Goal: Task Accomplishment & Management: Complete application form

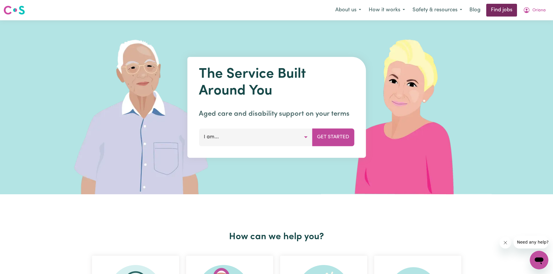
click at [496, 10] on link "Find jobs" at bounding box center [501, 10] width 31 height 13
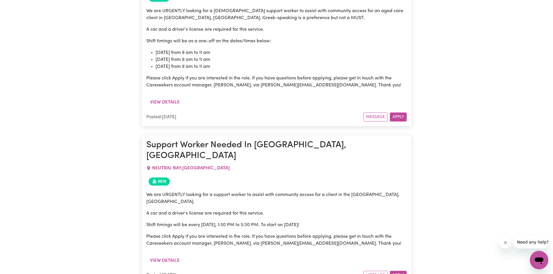
scroll to position [1052, 0]
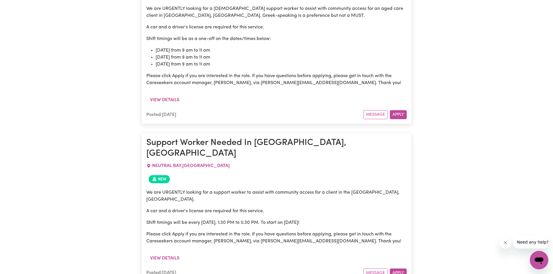
drag, startPoint x: 229, startPoint y: 116, endPoint x: 100, endPoint y: 156, distance: 134.4
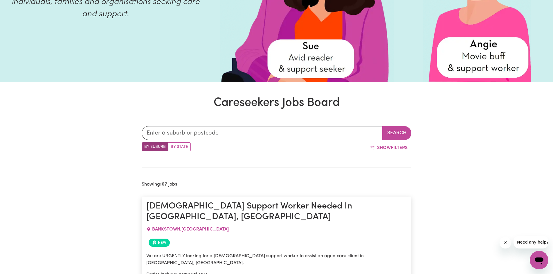
scroll to position [0, 0]
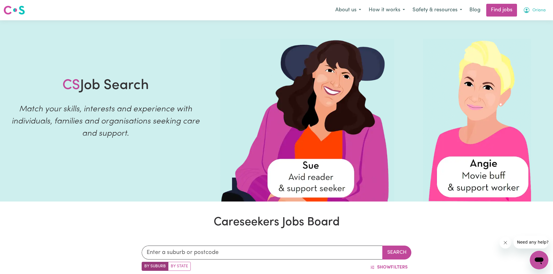
click at [526, 10] on icon "My Account" at bounding box center [526, 10] width 2 height 2
click at [518, 24] on link "My Account" at bounding box center [526, 22] width 46 height 11
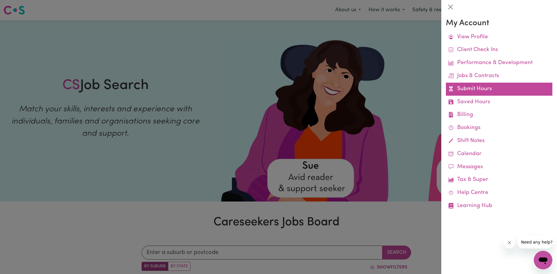
click at [492, 93] on link "Submit Hours" at bounding box center [499, 89] width 106 height 13
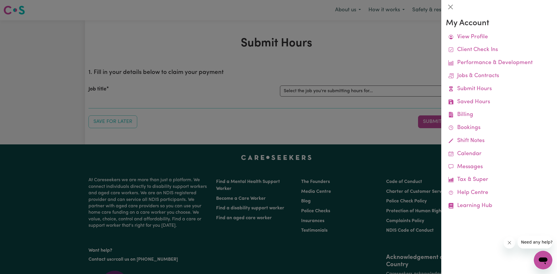
click at [394, 47] on div at bounding box center [278, 137] width 557 height 274
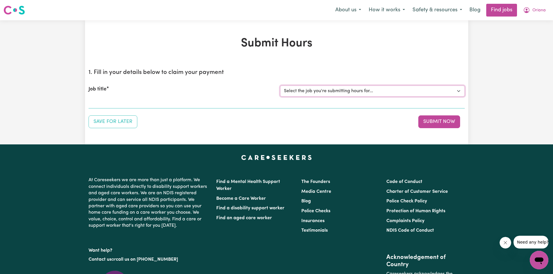
click at [382, 96] on select "Select the job you're submitting hours for... [[PERSON_NAME]] Care worker [GEOG…" at bounding box center [372, 91] width 185 height 11
select select "2766"
click at [280, 86] on select "Select the job you're submitting hours for... [[PERSON_NAME]] Care worker [GEOG…" at bounding box center [372, 91] width 185 height 11
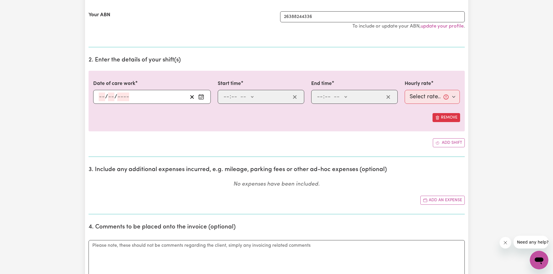
scroll to position [136, 0]
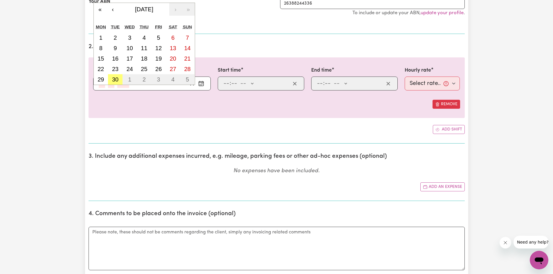
click at [102, 83] on div "/ / « ‹ [DATE] › » Mon Tue Wed Thu Fri Sat Sun 1 2 3 4 5 6 7 8 9 10 11 12 13 14…" at bounding box center [152, 84] width 118 height 14
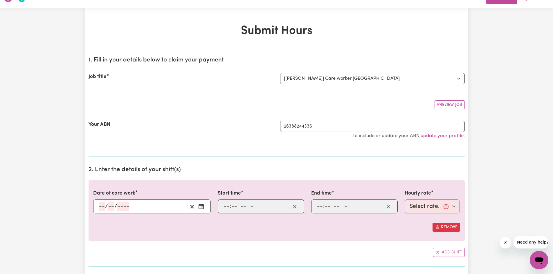
scroll to position [0, 0]
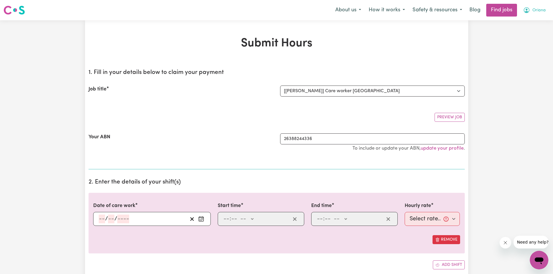
click at [529, 11] on icon "My Account" at bounding box center [526, 10] width 7 height 7
click at [518, 33] on link "My Dashboard" at bounding box center [526, 33] width 46 height 11
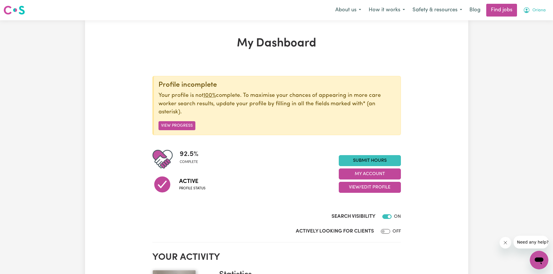
click at [542, 15] on button "Oriana" at bounding box center [534, 10] width 30 height 12
click at [525, 25] on link "My Account" at bounding box center [526, 22] width 46 height 11
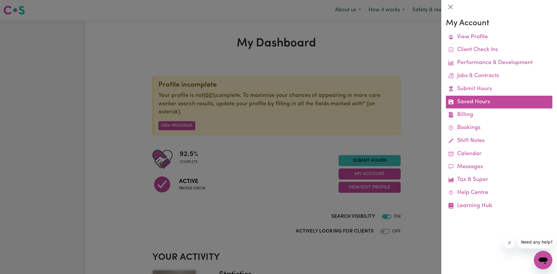
click at [471, 106] on link "Saved Hours" at bounding box center [499, 102] width 106 height 13
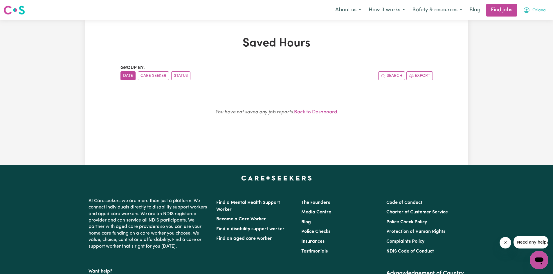
click at [534, 4] on button "Oriana" at bounding box center [534, 10] width 30 height 12
click at [532, 22] on link "My Account" at bounding box center [526, 22] width 46 height 11
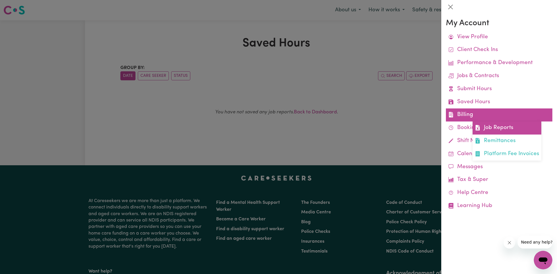
click at [503, 133] on link "Job Reports" at bounding box center [507, 128] width 69 height 13
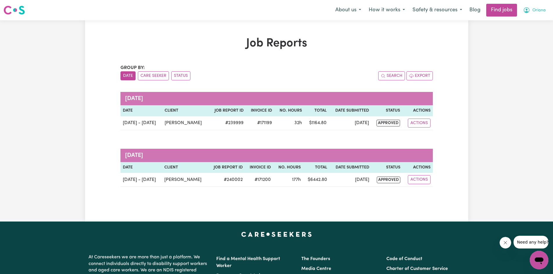
click at [531, 7] on button "Oriana" at bounding box center [534, 10] width 30 height 12
click at [527, 25] on link "My Account" at bounding box center [526, 22] width 46 height 11
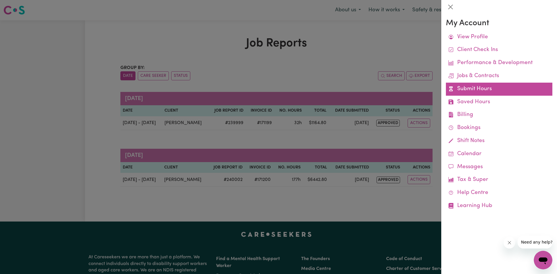
click at [480, 91] on link "Submit Hours" at bounding box center [499, 89] width 106 height 13
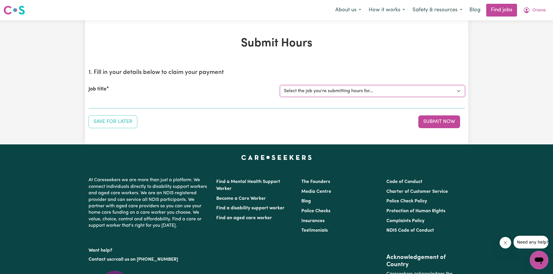
click at [315, 93] on select "Select the job you're submitting hours for... [[PERSON_NAME]] Care worker [GEOG…" at bounding box center [372, 91] width 185 height 11
select select "2766"
click at [280, 86] on select "Select the job you're submitting hours for... [[PERSON_NAME]] Care worker [GEOG…" at bounding box center [372, 91] width 185 height 11
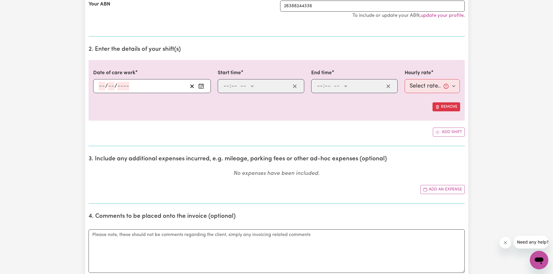
scroll to position [136, 0]
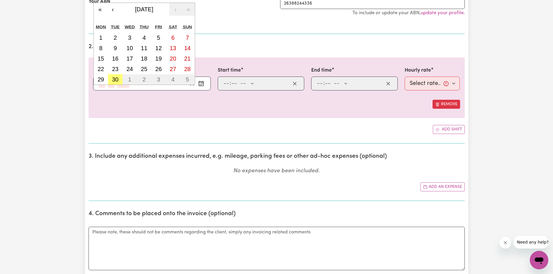
click at [101, 85] on input "number" at bounding box center [102, 83] width 6 height 9
click at [116, 34] on button "2" at bounding box center [115, 37] width 15 height 10
type input "[DATE]"
type input "2"
type input "9"
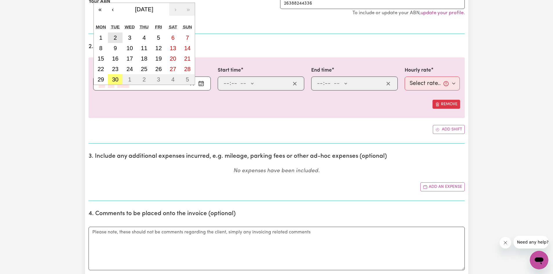
type input "2025"
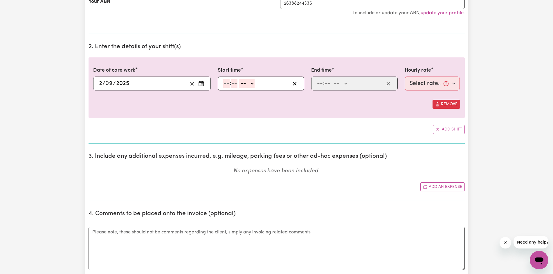
click at [225, 84] on input "number" at bounding box center [226, 83] width 6 height 9
type input "9"
type input "00"
click at [250, 84] on select "-- AM PM" at bounding box center [246, 83] width 16 height 9
select select "am"
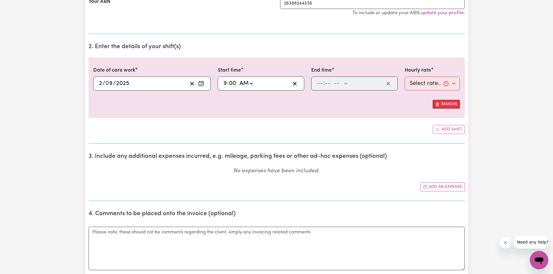
click at [238, 79] on select "-- AM PM" at bounding box center [246, 83] width 16 height 9
type input "09:00"
type input "0"
click at [323, 86] on input "number" at bounding box center [320, 83] width 6 height 9
type input "5"
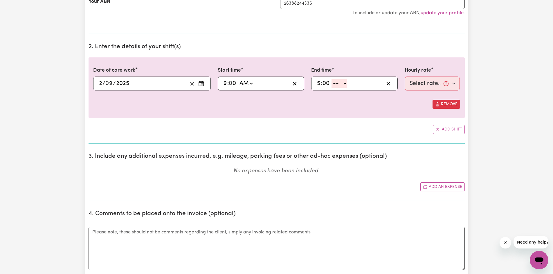
type input "00"
click at [338, 82] on select "-- AM PM" at bounding box center [339, 83] width 16 height 9
select select "pm"
click at [331, 79] on select "-- AM PM" at bounding box center [339, 83] width 16 height 9
type input "17:00"
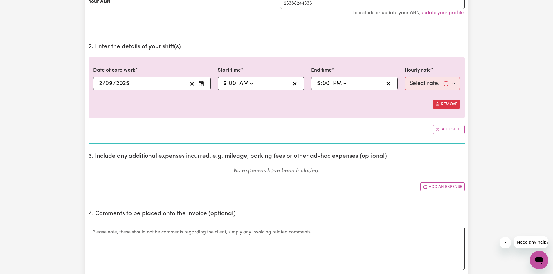
type input "0"
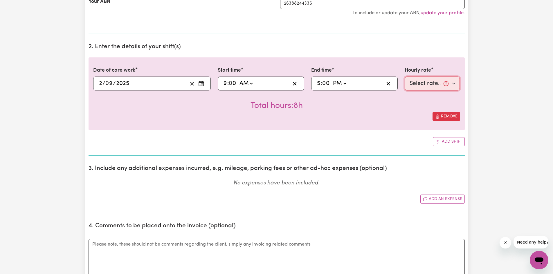
click at [432, 80] on select "Select rate... $40.00 (Weekday)" at bounding box center [431, 84] width 55 height 14
select select "40-Weekday"
click at [404, 77] on select "Select rate... $40.00 (Weekday)" at bounding box center [431, 84] width 55 height 14
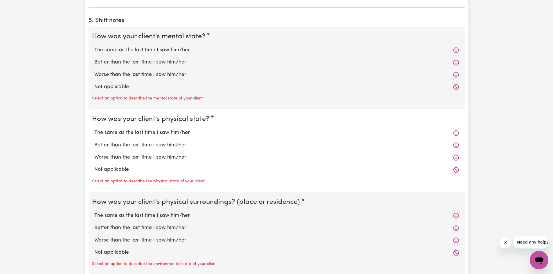
scroll to position [426, 0]
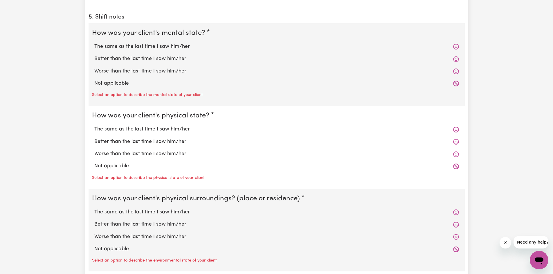
click at [458, 46] on icon at bounding box center [456, 47] width 6 height 6
click at [456, 49] on icon at bounding box center [456, 47] width 6 height 6
click at [195, 47] on label "The same as the last time I saw him/her" at bounding box center [276, 47] width 364 height 8
click at [94, 43] on input "The same as the last time I saw him/her" at bounding box center [94, 43] width 0 height 0
radio input "true"
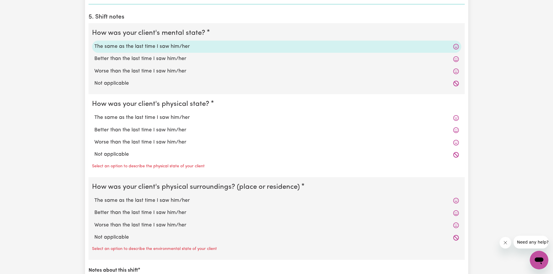
click at [183, 116] on label "The same as the last time I saw him/her" at bounding box center [276, 118] width 364 height 8
click at [94, 114] on input "The same as the last time I saw him/her" at bounding box center [94, 114] width 0 height 0
radio input "true"
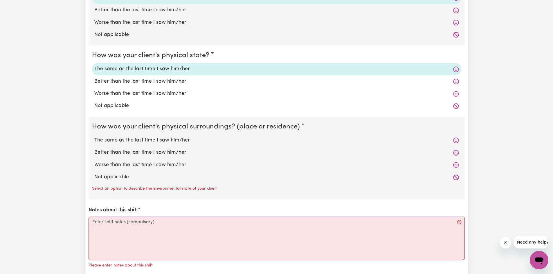
scroll to position [484, 0]
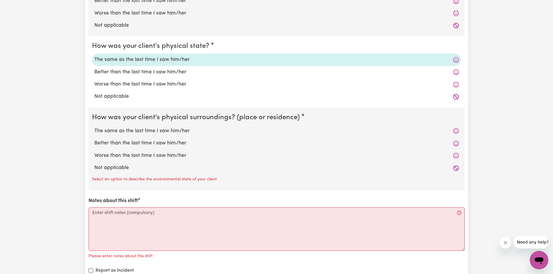
click at [181, 133] on label "The same as the last time I saw him/her" at bounding box center [276, 131] width 364 height 8
click at [94, 127] on input "The same as the last time I saw him/her" at bounding box center [94, 127] width 0 height 0
radio input "true"
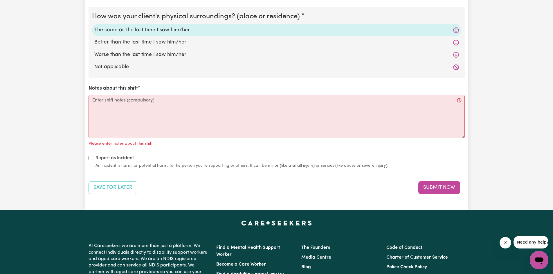
scroll to position [590, 0]
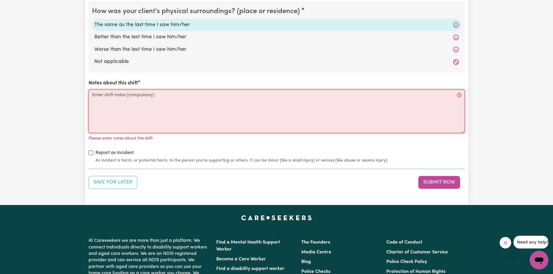
click at [179, 106] on textarea "Notes about this shift" at bounding box center [277, 112] width 376 height 44
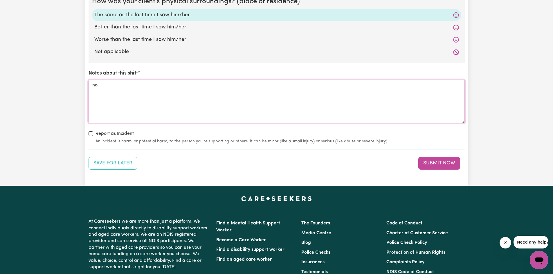
type textarea "n"
type textarea "Not applicable"
click at [432, 160] on button "Submit Now" at bounding box center [439, 163] width 42 height 13
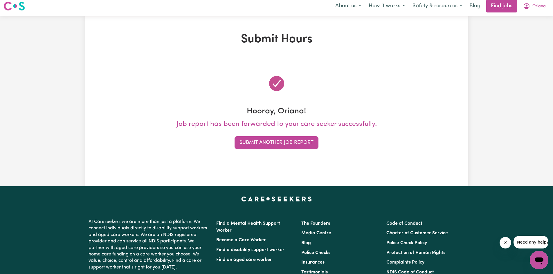
scroll to position [0, 0]
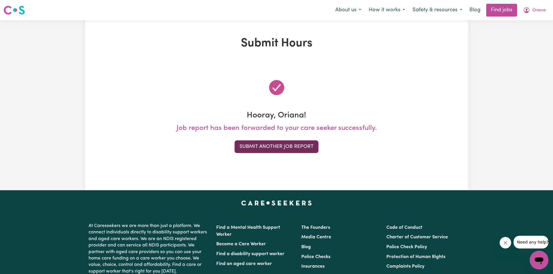
click at [254, 147] on button "Submit Another Job Report" at bounding box center [276, 146] width 84 height 13
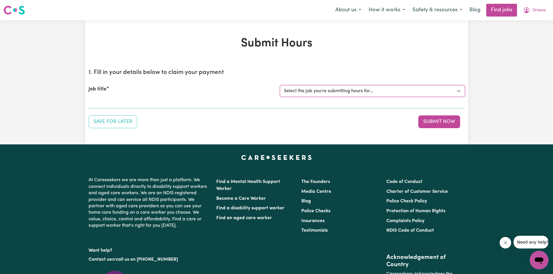
click at [299, 89] on select "Select the job you're submitting hours for... [[PERSON_NAME]] Care worker [GEOG…" at bounding box center [372, 91] width 185 height 11
select select "2766"
click at [280, 86] on select "Select the job you're submitting hours for... [[PERSON_NAME]] Care worker [GEOG…" at bounding box center [372, 91] width 185 height 11
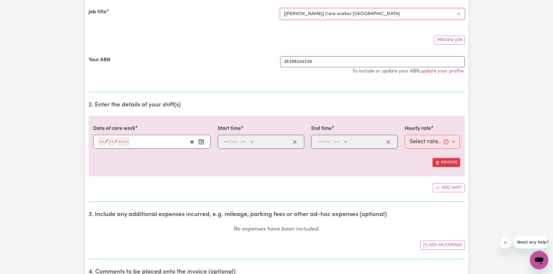
scroll to position [77, 0]
click at [104, 142] on input "number" at bounding box center [102, 141] width 6 height 9
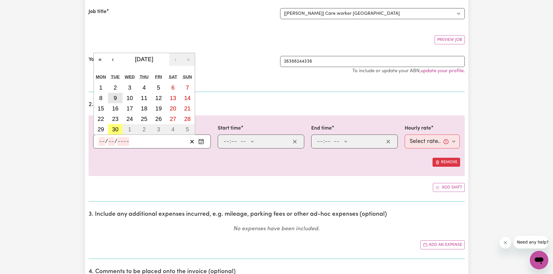
click at [117, 96] on button "9" at bounding box center [115, 98] width 15 height 10
type input "[DATE]"
type input "9"
type input "2025"
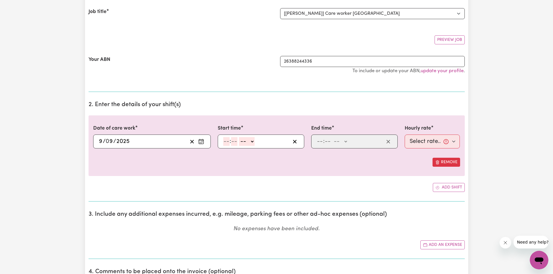
click at [229, 143] on input "number" at bounding box center [226, 141] width 6 height 9
type input "9"
type input "00"
click at [245, 143] on select "-- AM PM" at bounding box center [246, 141] width 16 height 9
select select "am"
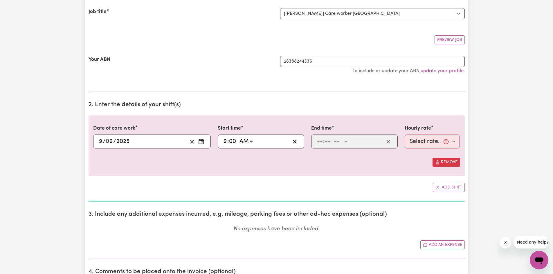
click at [238, 137] on select "-- AM PM" at bounding box center [246, 141] width 16 height 9
type input "09:00"
type input "0"
click at [319, 140] on input "number" at bounding box center [320, 141] width 6 height 9
type input "5"
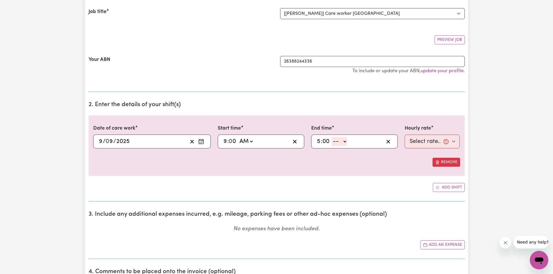
type input "00"
click at [340, 144] on select "-- AM PM" at bounding box center [339, 141] width 16 height 9
select select "pm"
click at [331, 137] on select "-- AM PM" at bounding box center [339, 141] width 16 height 9
type input "17:00"
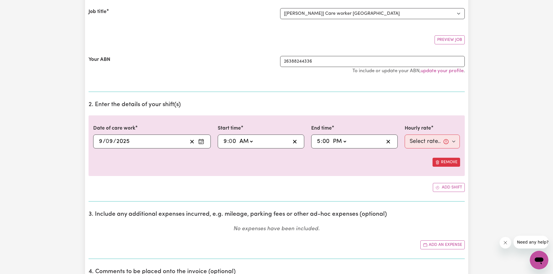
type input "0"
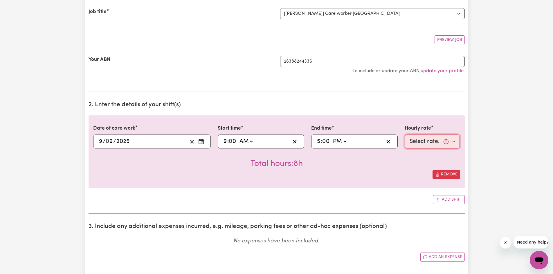
click at [420, 141] on select "Select rate... $40.00 (Weekday)" at bounding box center [431, 142] width 55 height 14
select select "40-Weekday"
click at [404, 135] on select "Select rate... $40.00 (Weekday)" at bounding box center [431, 142] width 55 height 14
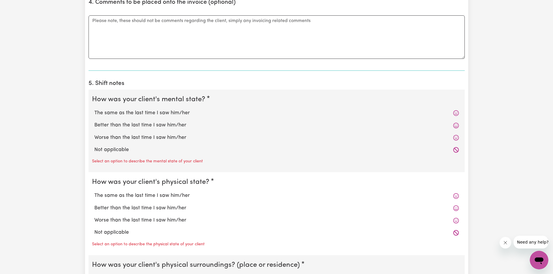
scroll to position [377, 0]
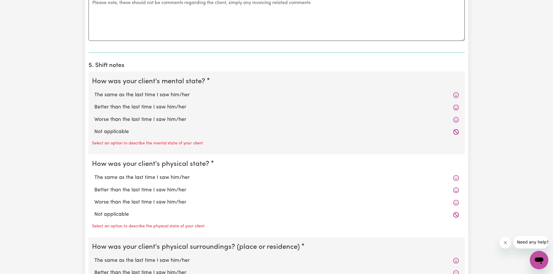
click at [207, 99] on label "The same as the last time I saw him/her" at bounding box center [276, 95] width 364 height 8
click at [94, 91] on input "The same as the last time I saw him/her" at bounding box center [94, 91] width 0 height 0
radio input "true"
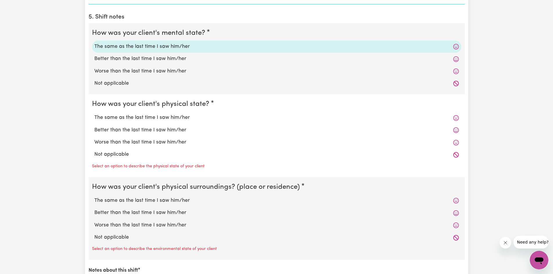
click at [206, 116] on label "The same as the last time I saw him/her" at bounding box center [276, 118] width 364 height 8
click at [94, 114] on input "The same as the last time I saw him/her" at bounding box center [94, 114] width 0 height 0
radio input "true"
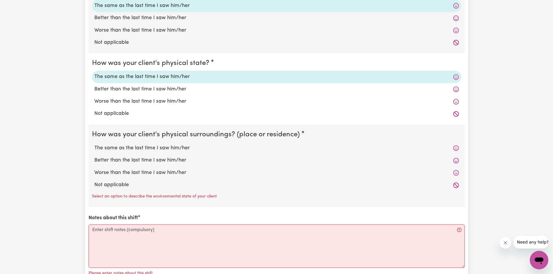
scroll to position [474, 0]
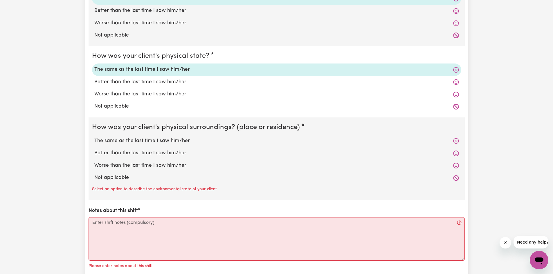
click at [198, 138] on label "The same as the last time I saw him/her" at bounding box center [276, 141] width 364 height 8
click at [94, 137] on input "The same as the last time I saw him/her" at bounding box center [94, 137] width 0 height 0
radio input "true"
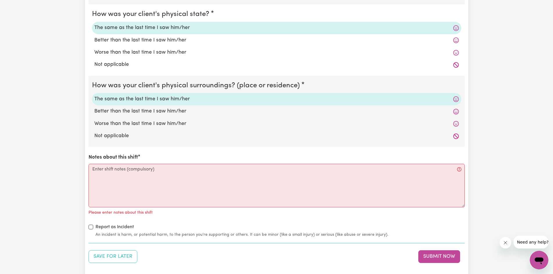
scroll to position [522, 0]
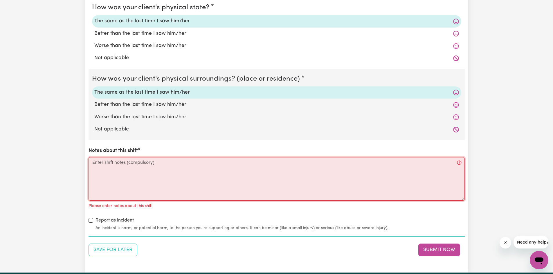
click at [207, 161] on textarea "Notes about this shift" at bounding box center [277, 179] width 376 height 44
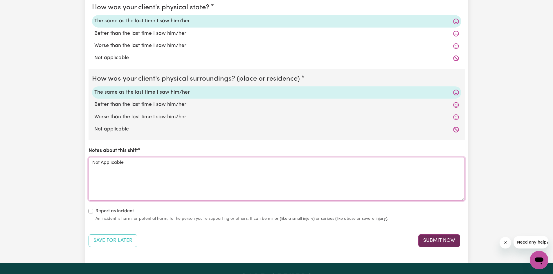
type textarea "Not Applicable"
click at [448, 237] on button "Submit Now" at bounding box center [439, 240] width 42 height 13
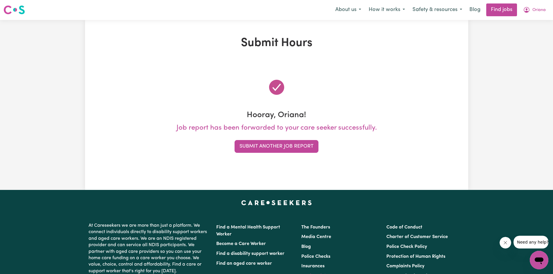
scroll to position [0, 0]
click at [252, 148] on button "Submit Another Job Report" at bounding box center [276, 146] width 84 height 13
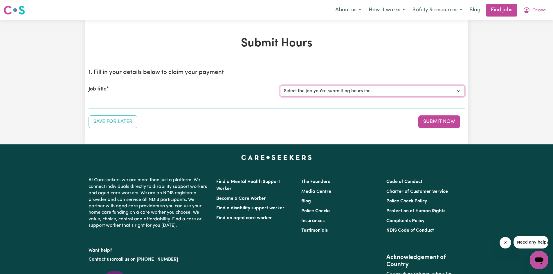
click at [299, 89] on select "Select the job you're submitting hours for... [[PERSON_NAME]] Care worker [GEOG…" at bounding box center [372, 91] width 185 height 11
select select "2766"
click at [280, 86] on select "Select the job you're submitting hours for... [[PERSON_NAME]] Care worker [GEOG…" at bounding box center [372, 91] width 185 height 11
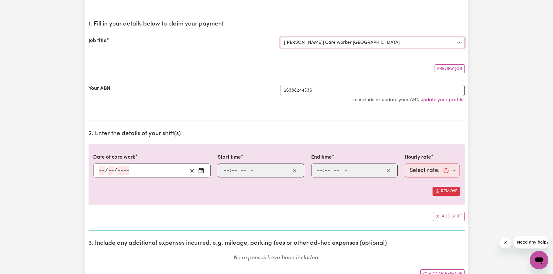
scroll to position [87, 0]
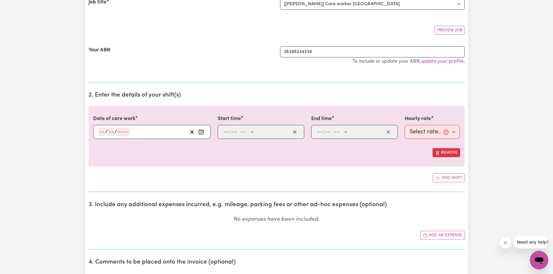
click at [99, 133] on input "number" at bounding box center [102, 132] width 6 height 9
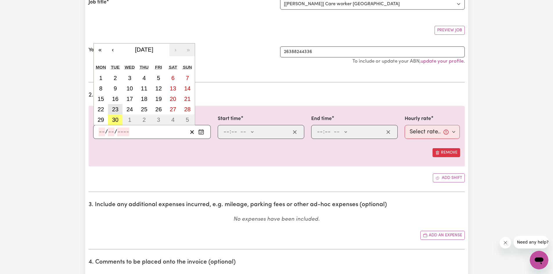
click at [115, 111] on abbr "23" at bounding box center [115, 109] width 6 height 6
type input "[DATE]"
type input "23"
type input "9"
type input "2025"
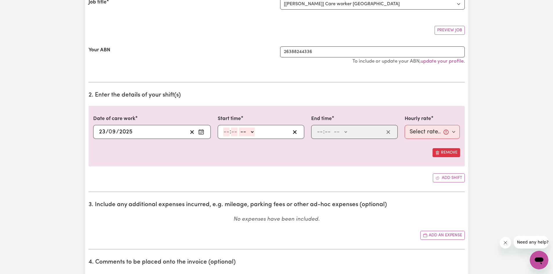
click at [131, 132] on input "2025" at bounding box center [126, 132] width 14 height 9
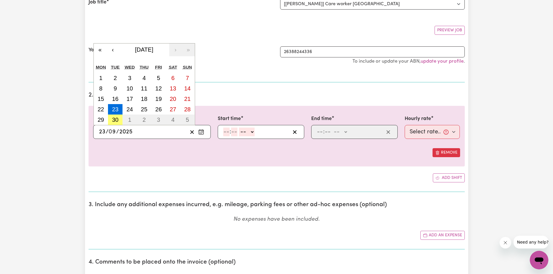
click at [227, 133] on input "number" at bounding box center [226, 132] width 6 height 9
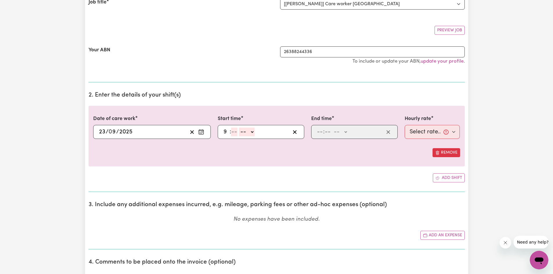
type input "9"
type input "00"
click at [241, 131] on select "-- AM PM" at bounding box center [246, 132] width 16 height 9
select select "am"
click at [238, 128] on select "-- AM PM" at bounding box center [246, 132] width 16 height 9
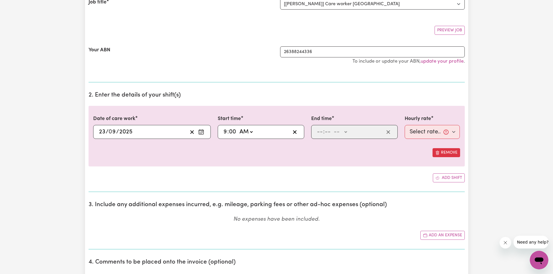
type input "09:00"
type input "0"
click at [324, 131] on input "number" at bounding box center [327, 132] width 6 height 9
click at [321, 135] on input "number" at bounding box center [320, 132] width 6 height 9
type input "5"
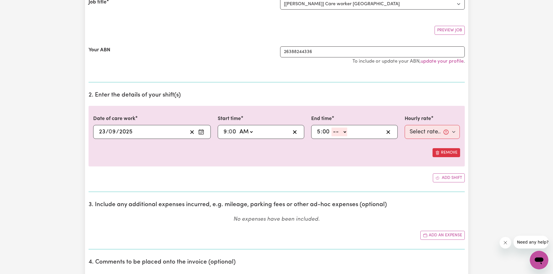
type input "00"
click at [342, 132] on select "-- AM PM" at bounding box center [339, 132] width 16 height 9
select select "pm"
click at [331, 128] on select "-- AM PM" at bounding box center [339, 132] width 16 height 9
type input "17:00"
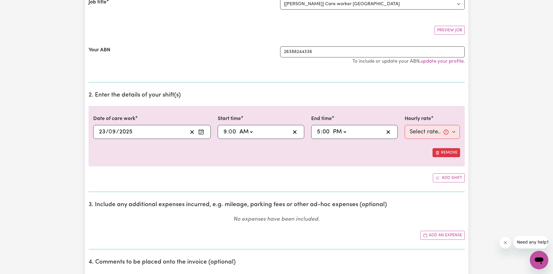
type input "0"
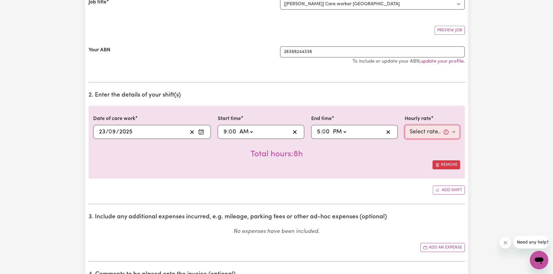
drag, startPoint x: 420, startPoint y: 134, endPoint x: 420, endPoint y: 138, distance: 4.4
click at [420, 134] on select "Select rate... $40.00 (Weekday)" at bounding box center [431, 132] width 55 height 14
select select "40-Weekday"
click at [404, 125] on select "Select rate... $40.00 (Weekday)" at bounding box center [431, 132] width 55 height 14
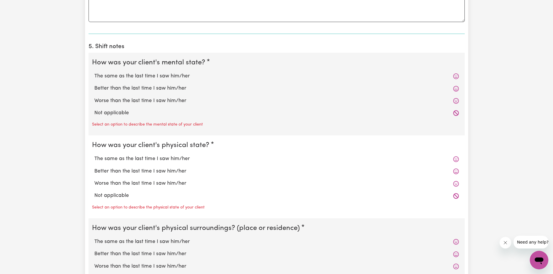
scroll to position [397, 0]
click at [167, 80] on div "The same as the last time I saw him/her" at bounding box center [276, 76] width 369 height 12
click at [171, 77] on label "The same as the last time I saw him/her" at bounding box center [276, 76] width 364 height 8
click at [94, 72] on input "The same as the last time I saw him/her" at bounding box center [94, 72] width 0 height 0
radio input "true"
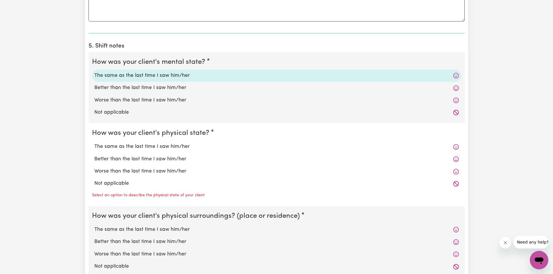
click at [188, 145] on label "The same as the last time I saw him/her" at bounding box center [276, 147] width 364 height 8
click at [94, 143] on input "The same as the last time I saw him/her" at bounding box center [94, 143] width 0 height 0
radio input "true"
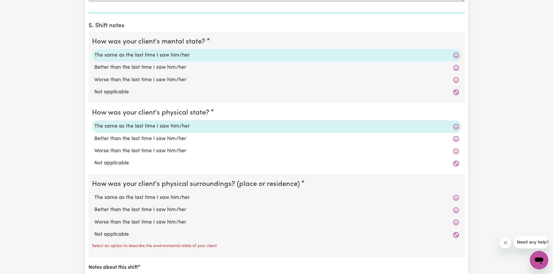
scroll to position [455, 0]
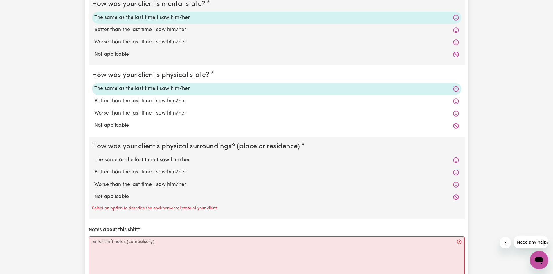
click at [188, 161] on label "The same as the last time I saw him/her" at bounding box center [276, 160] width 364 height 8
click at [94, 156] on input "The same as the last time I saw him/her" at bounding box center [94, 156] width 0 height 0
radio input "true"
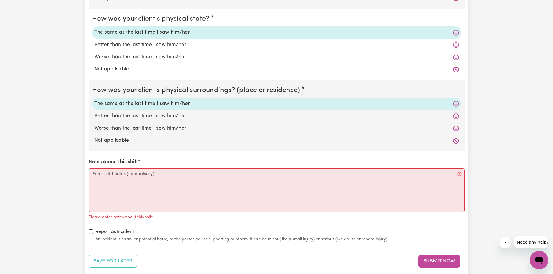
scroll to position [513, 0]
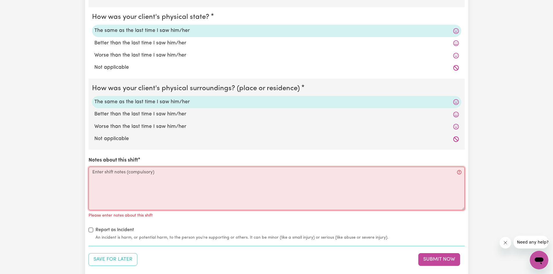
click at [185, 175] on textarea "Notes about this shift" at bounding box center [277, 189] width 376 height 44
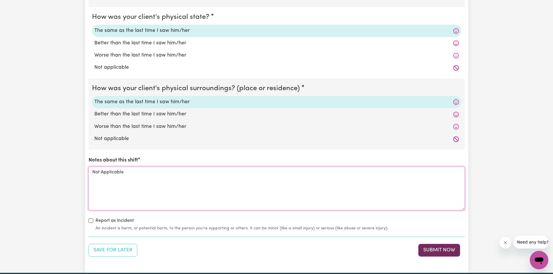
type textarea "Not Applicable"
click at [451, 248] on button "Submit Now" at bounding box center [439, 250] width 42 height 13
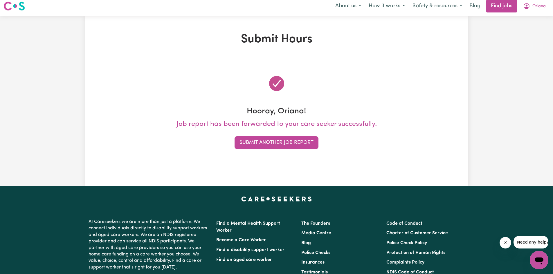
scroll to position [0, 0]
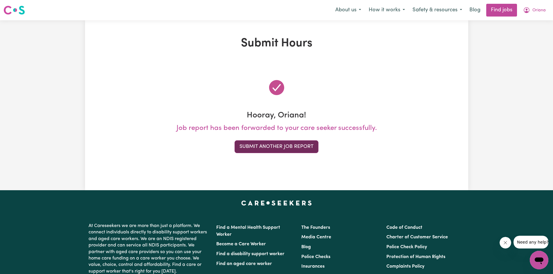
click at [251, 146] on button "Submit Another Job Report" at bounding box center [276, 146] width 84 height 13
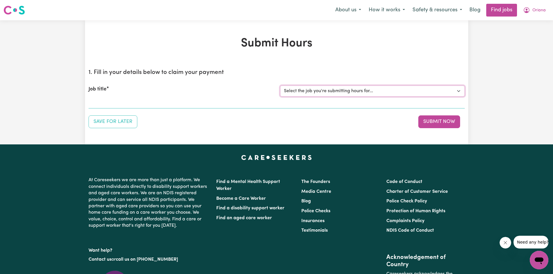
drag, startPoint x: 286, startPoint y: 90, endPoint x: 286, endPoint y: 93, distance: 3.5
click at [286, 90] on select "Select the job you're submitting hours for... [[PERSON_NAME]] Care worker [GEOG…" at bounding box center [372, 91] width 185 height 11
select select "2766"
click at [280, 86] on select "Select the job you're submitting hours for... [[PERSON_NAME]] Care worker [GEOG…" at bounding box center [372, 91] width 185 height 11
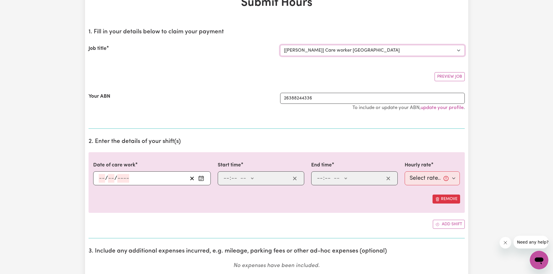
scroll to position [58, 0]
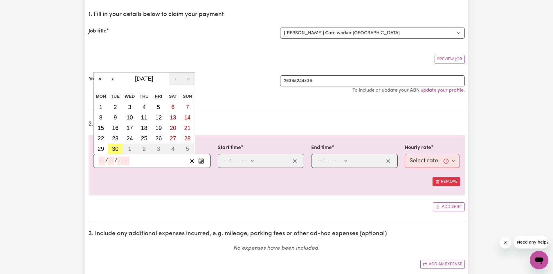
click at [101, 165] on input "number" at bounding box center [102, 161] width 6 height 9
click at [111, 78] on button "‹" at bounding box center [112, 79] width 13 height 13
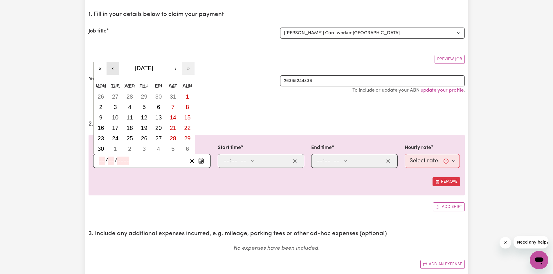
click at [114, 72] on button "‹" at bounding box center [112, 68] width 13 height 13
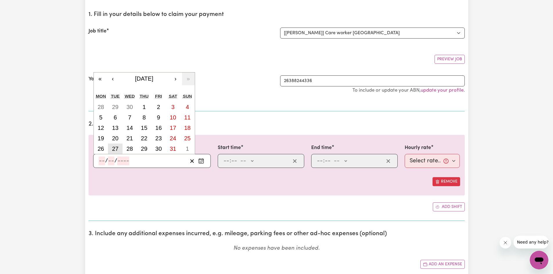
click at [119, 149] on button "27" at bounding box center [115, 149] width 15 height 10
type input "[DATE]"
type input "27"
type input "5"
type input "2025"
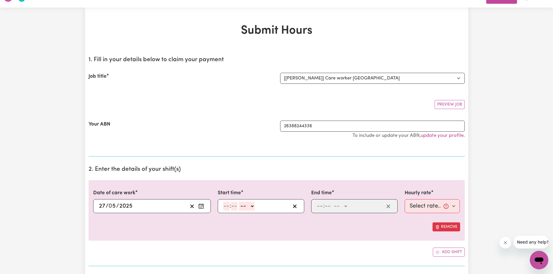
scroll to position [0, 0]
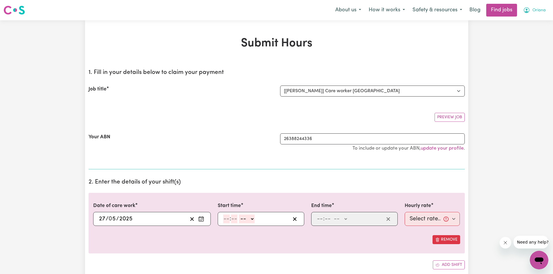
click at [535, 6] on button "Oriana" at bounding box center [534, 10] width 30 height 12
click at [449, 94] on select "Select the job you're submitting hours for... [[PERSON_NAME]] Care worker [GEOG…" at bounding box center [372, 91] width 185 height 11
click at [280, 86] on select "Select the job you're submitting hours for... [[PERSON_NAME]] Care worker [GEOG…" at bounding box center [372, 91] width 185 height 11
click at [543, 11] on span "Oriana" at bounding box center [538, 10] width 13 height 6
click at [523, 32] on link "My Dashboard" at bounding box center [526, 33] width 46 height 11
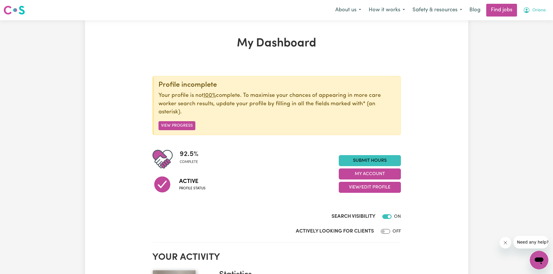
click at [531, 8] on button "Oriana" at bounding box center [534, 10] width 30 height 12
click at [522, 23] on link "My Account" at bounding box center [526, 22] width 46 height 11
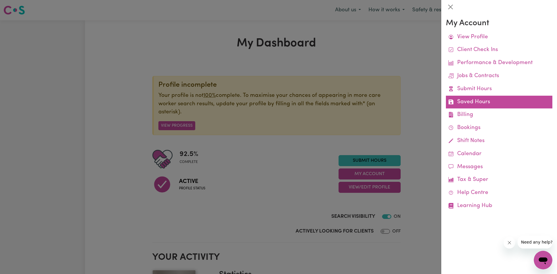
click at [480, 101] on link "Saved Hours" at bounding box center [499, 102] width 106 height 13
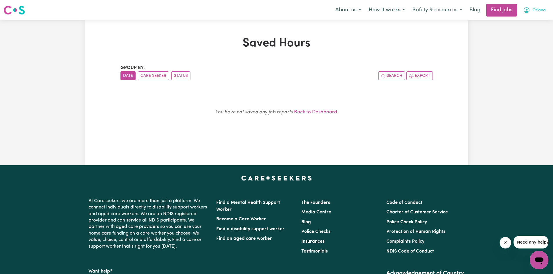
click at [529, 9] on icon "My Account" at bounding box center [526, 10] width 6 height 6
click at [519, 23] on link "My Account" at bounding box center [526, 22] width 46 height 11
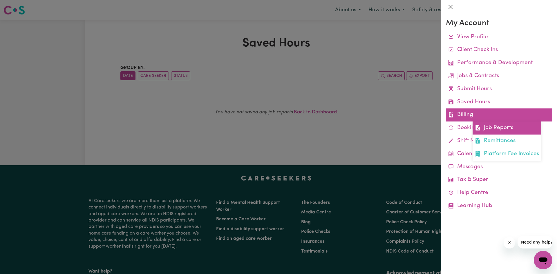
click at [484, 131] on link "Job Reports" at bounding box center [507, 128] width 69 height 13
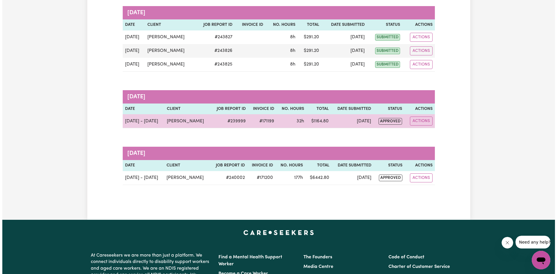
scroll to position [87, 0]
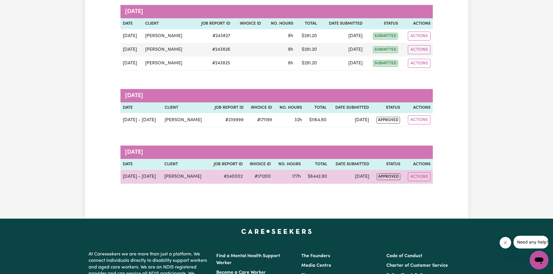
click at [245, 174] on td "#171200" at bounding box center [259, 177] width 28 height 14
click at [416, 178] on button "Actions" at bounding box center [419, 176] width 23 height 9
click at [418, 187] on link "View Job Report" at bounding box center [435, 191] width 50 height 12
select select "pm"
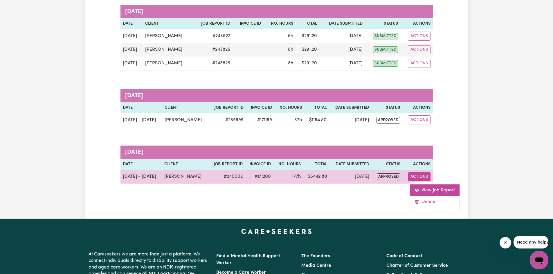
select select "pm"
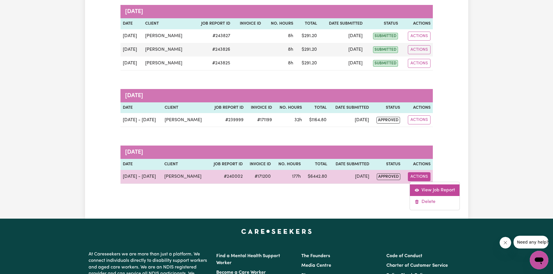
select select "pm"
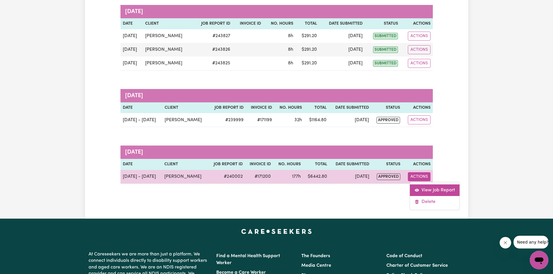
select select "pm"
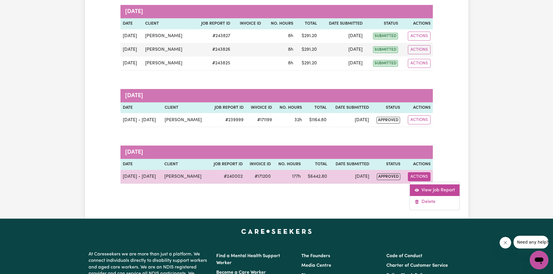
select select "pm"
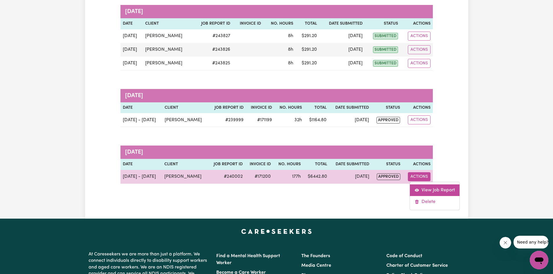
select select "pm"
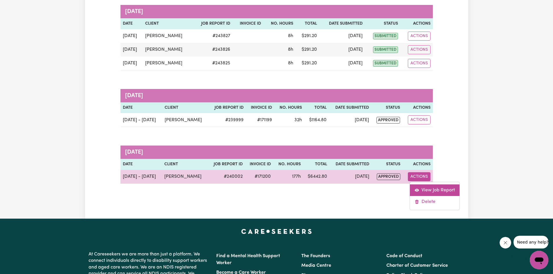
select select "pm"
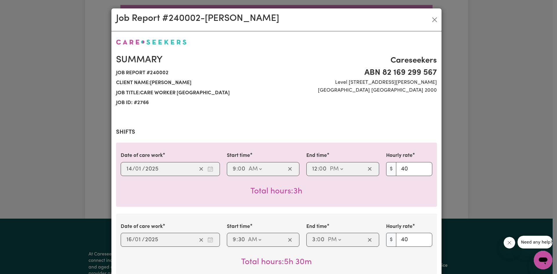
select select "40-Weekday"
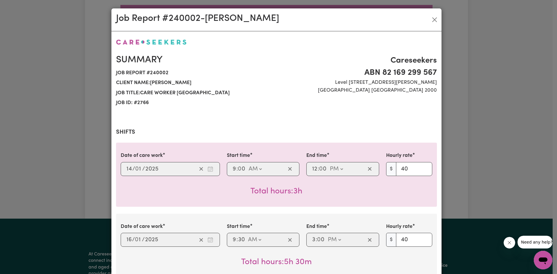
select select "40-Weekday"
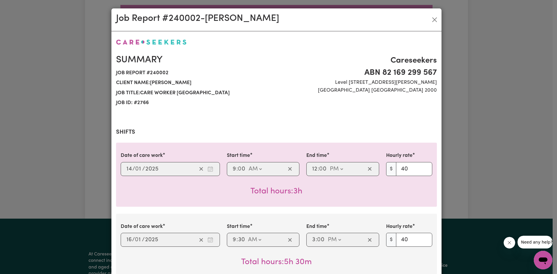
select select "40-Weekday"
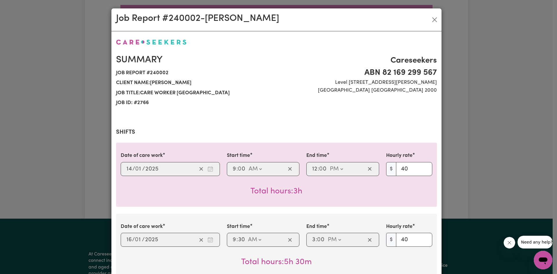
select select "40-Weekday"
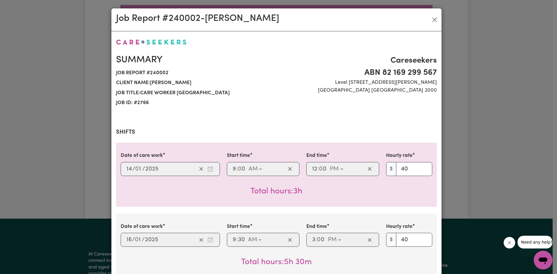
select select "40-Weekday"
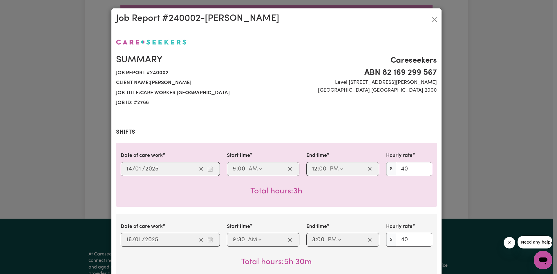
select select "40-Weekday"
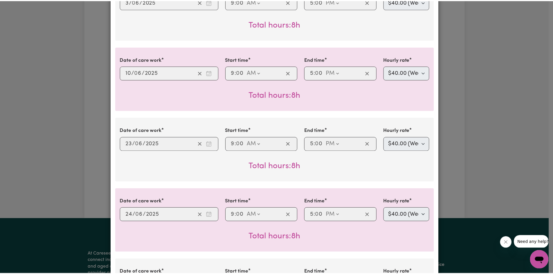
scroll to position [1644, 0]
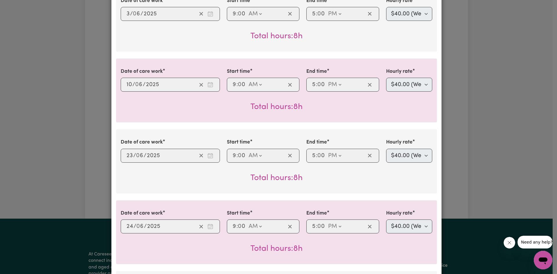
click at [489, 122] on div "Job Report # 240002 - [PERSON_NAME] Summary Job report # 240002 Client name: [P…" at bounding box center [278, 137] width 557 height 274
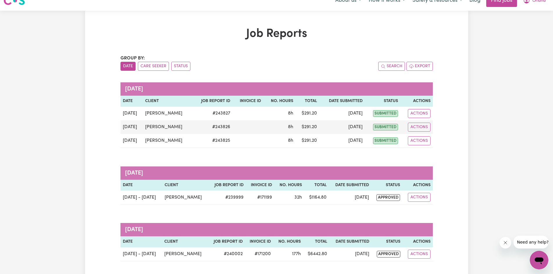
scroll to position [0, 0]
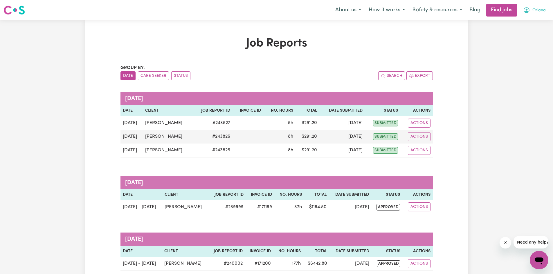
click at [532, 5] on button "Oriana" at bounding box center [534, 10] width 30 height 12
click at [526, 26] on link "My Account" at bounding box center [526, 22] width 46 height 11
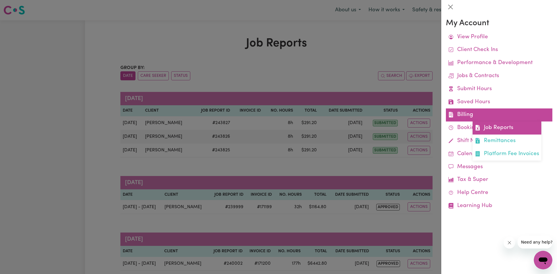
click at [486, 124] on link "Job Reports" at bounding box center [507, 128] width 69 height 13
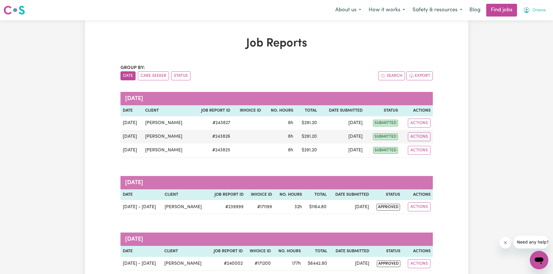
click at [528, 8] on icon "My Account" at bounding box center [526, 10] width 7 height 7
click at [520, 21] on link "My Account" at bounding box center [526, 22] width 46 height 11
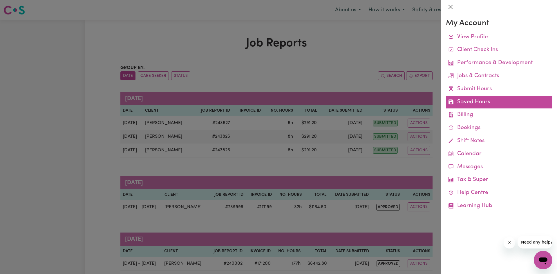
click at [473, 107] on link "Saved Hours" at bounding box center [499, 102] width 106 height 13
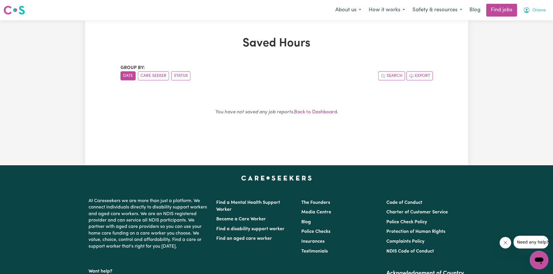
click at [537, 12] on span "Oriana" at bounding box center [538, 10] width 13 height 6
click at [515, 22] on link "My Account" at bounding box center [526, 22] width 46 height 11
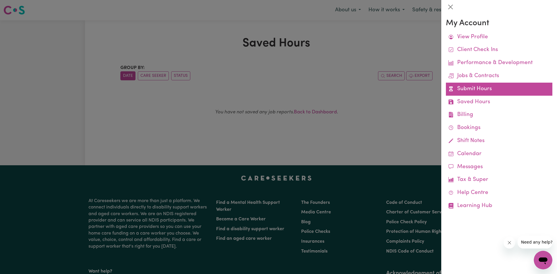
click at [480, 93] on link "Submit Hours" at bounding box center [499, 89] width 106 height 13
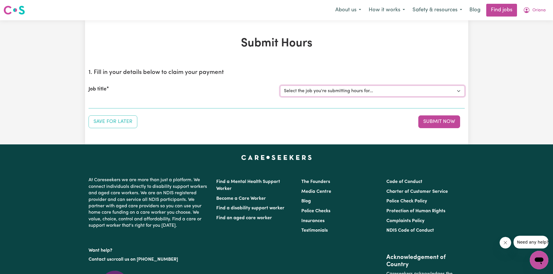
click at [373, 89] on select "Select the job you're submitting hours for... [[PERSON_NAME]] Care worker [GEOG…" at bounding box center [372, 91] width 185 height 11
select select "2766"
click at [280, 86] on select "Select the job you're submitting hours for... [[PERSON_NAME]] Care worker [GEOG…" at bounding box center [372, 91] width 185 height 11
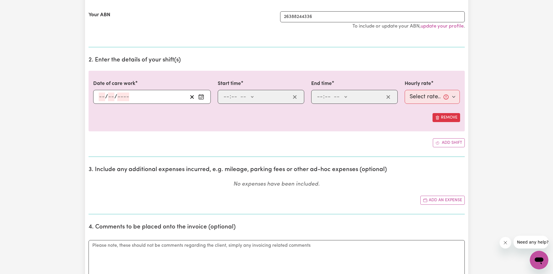
scroll to position [136, 0]
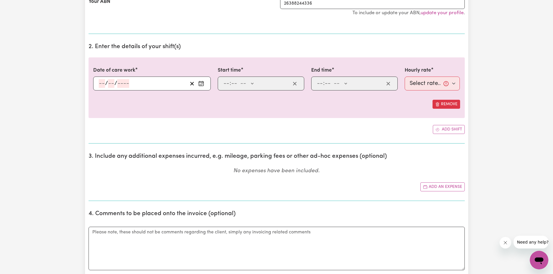
click at [101, 85] on input "number" at bounding box center [102, 83] width 6 height 9
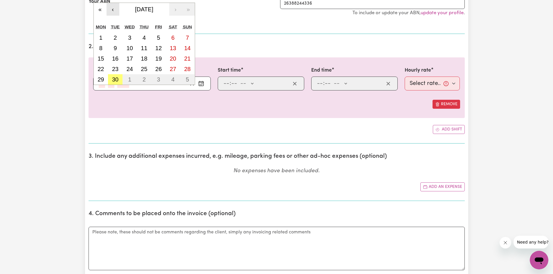
click at [115, 10] on button "‹" at bounding box center [112, 9] width 13 height 13
click at [176, 8] on button "›" at bounding box center [175, 9] width 13 height 13
click at [112, 9] on button "‹" at bounding box center [112, 9] width 13 height 13
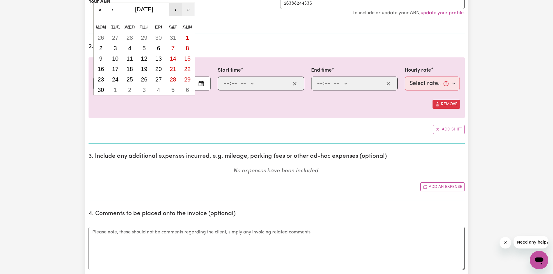
click at [173, 9] on button "›" at bounding box center [175, 9] width 13 height 13
click at [113, 9] on button "‹" at bounding box center [112, 9] width 13 height 13
click at [119, 79] on button "27" at bounding box center [115, 79] width 15 height 10
type input "[DATE]"
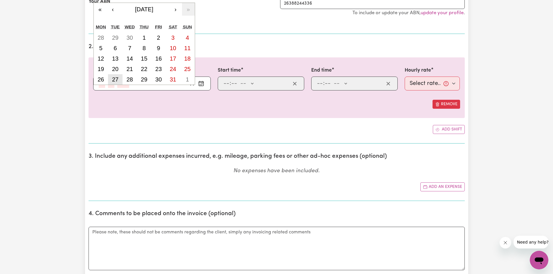
type input "27"
type input "5"
type input "2025"
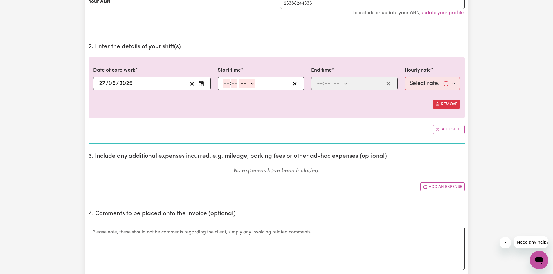
click at [228, 82] on input "number" at bounding box center [226, 83] width 6 height 9
type input "9"
type input "00"
click at [251, 86] on select "-- AM PM" at bounding box center [246, 83] width 16 height 9
select select "am"
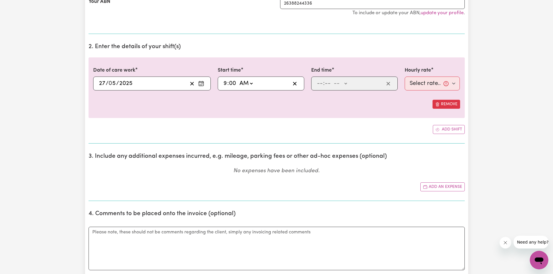
click at [238, 79] on select "-- AM PM" at bounding box center [246, 83] width 16 height 9
type input "09:00"
type input "0"
click at [320, 85] on input "number" at bounding box center [320, 83] width 6 height 9
type input "5"
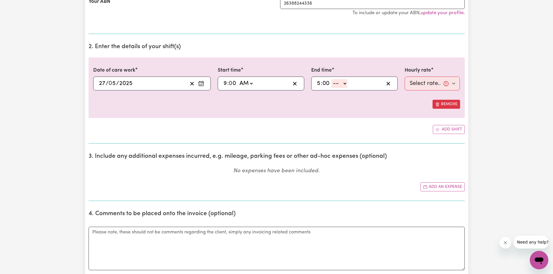
type input "00"
click at [337, 83] on select "-- AM PM" at bounding box center [339, 83] width 16 height 9
select select "pm"
click at [331, 79] on select "-- AM PM" at bounding box center [339, 83] width 16 height 9
type input "17:00"
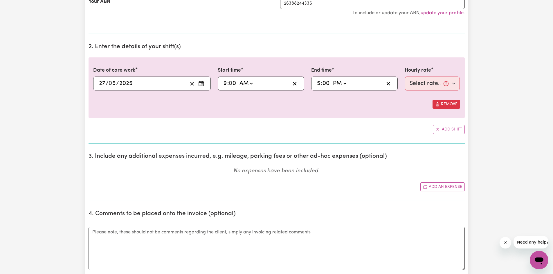
type input "0"
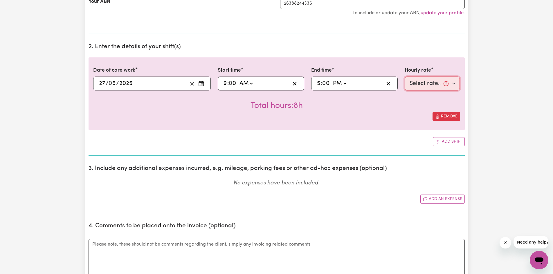
click at [410, 82] on select "Select rate... $40.00 (Weekday)" at bounding box center [431, 84] width 55 height 14
select select "40-Weekday"
click at [404, 77] on select "Select rate... $40.00 (Weekday)" at bounding box center [431, 84] width 55 height 14
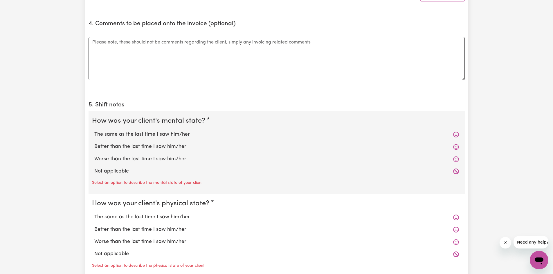
scroll to position [339, 0]
click at [313, 135] on label "The same as the last time I saw him/her" at bounding box center [276, 134] width 364 height 8
click at [94, 130] on input "The same as the last time I saw him/her" at bounding box center [94, 130] width 0 height 0
radio input "true"
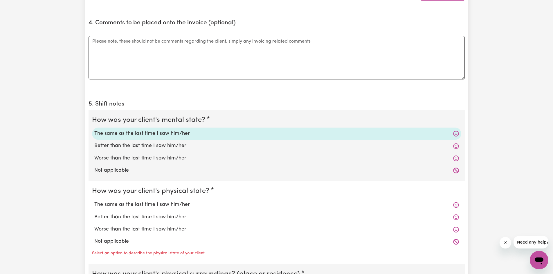
scroll to position [368, 0]
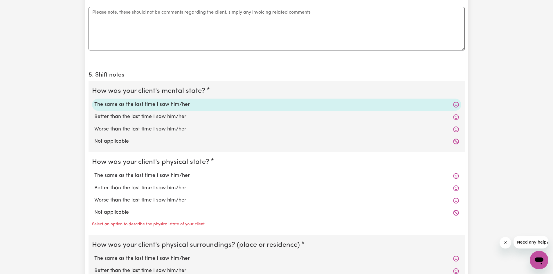
click at [232, 176] on label "The same as the last time I saw him/her" at bounding box center [276, 176] width 364 height 8
click at [94, 172] on input "The same as the last time I saw him/her" at bounding box center [94, 172] width 0 height 0
radio input "true"
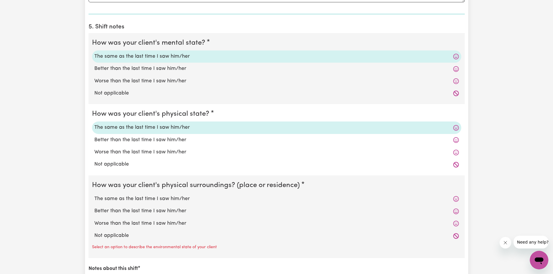
click at [211, 197] on label "The same as the last time I saw him/her" at bounding box center [276, 199] width 364 height 8
click at [94, 195] on input "The same as the last time I saw him/her" at bounding box center [94, 195] width 0 height 0
radio input "true"
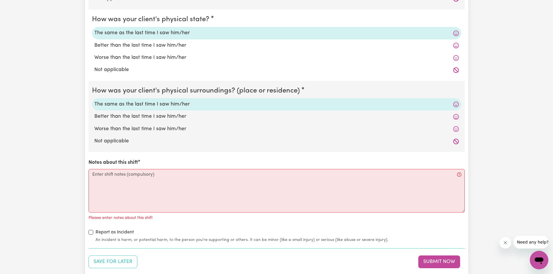
scroll to position [513, 0]
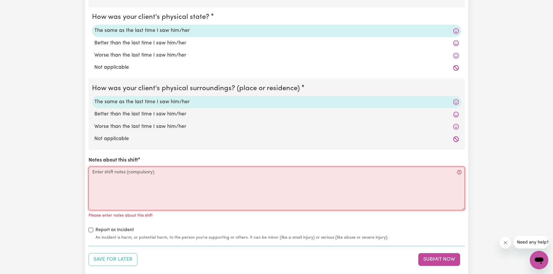
click at [212, 198] on textarea "Notes about this shift" at bounding box center [277, 189] width 376 height 44
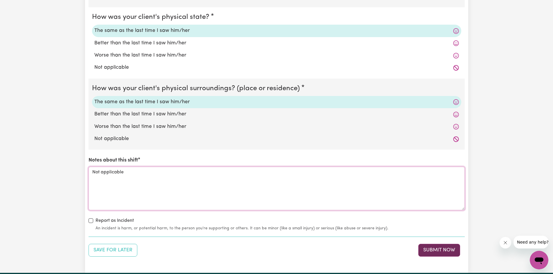
type textarea "Not applicable"
click at [452, 254] on button "Submit Now" at bounding box center [439, 250] width 42 height 13
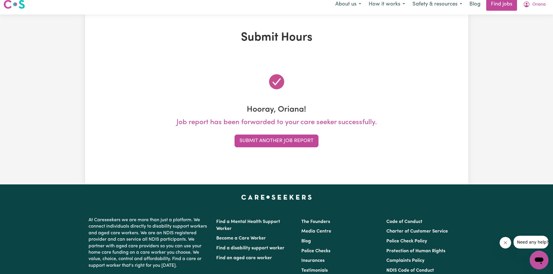
scroll to position [0, 0]
